Goal: Navigation & Orientation: Find specific page/section

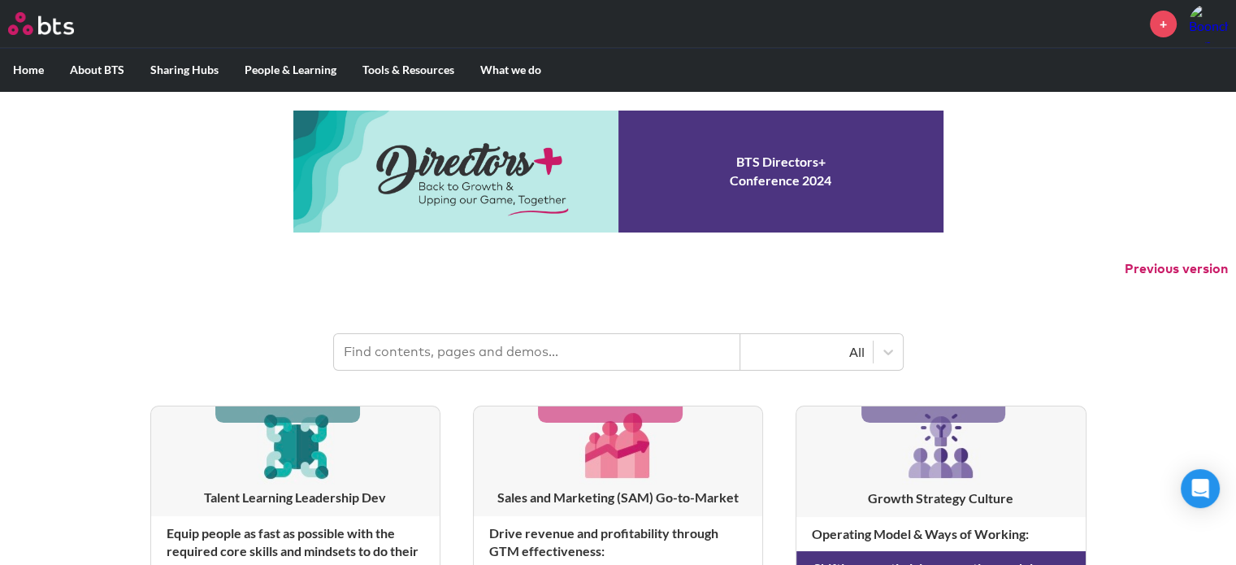
click at [1205, 19] on img at bounding box center [1208, 23] width 39 height 39
click at [28, 65] on label "Home" at bounding box center [28, 70] width 57 height 42
click at [0, 0] on input "Home" at bounding box center [0, 0] width 0 height 0
